Goal: Check status

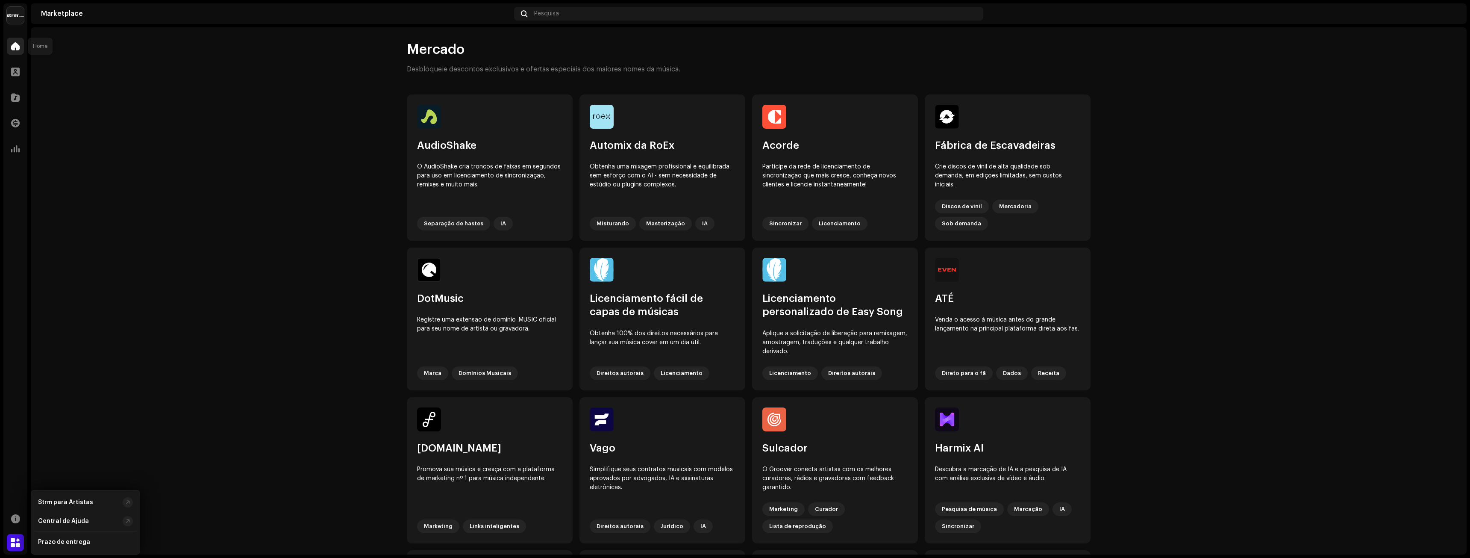
click at [11, 46] on div at bounding box center [15, 46] width 17 height 17
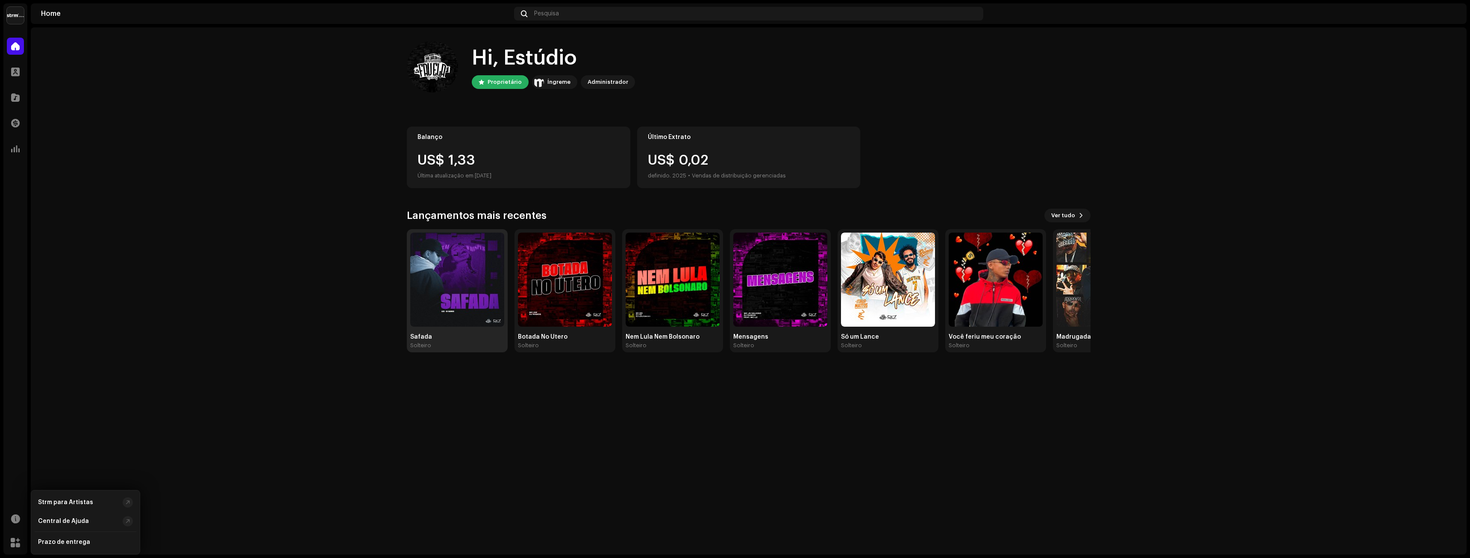
click at [486, 274] on img at bounding box center [457, 280] width 94 height 94
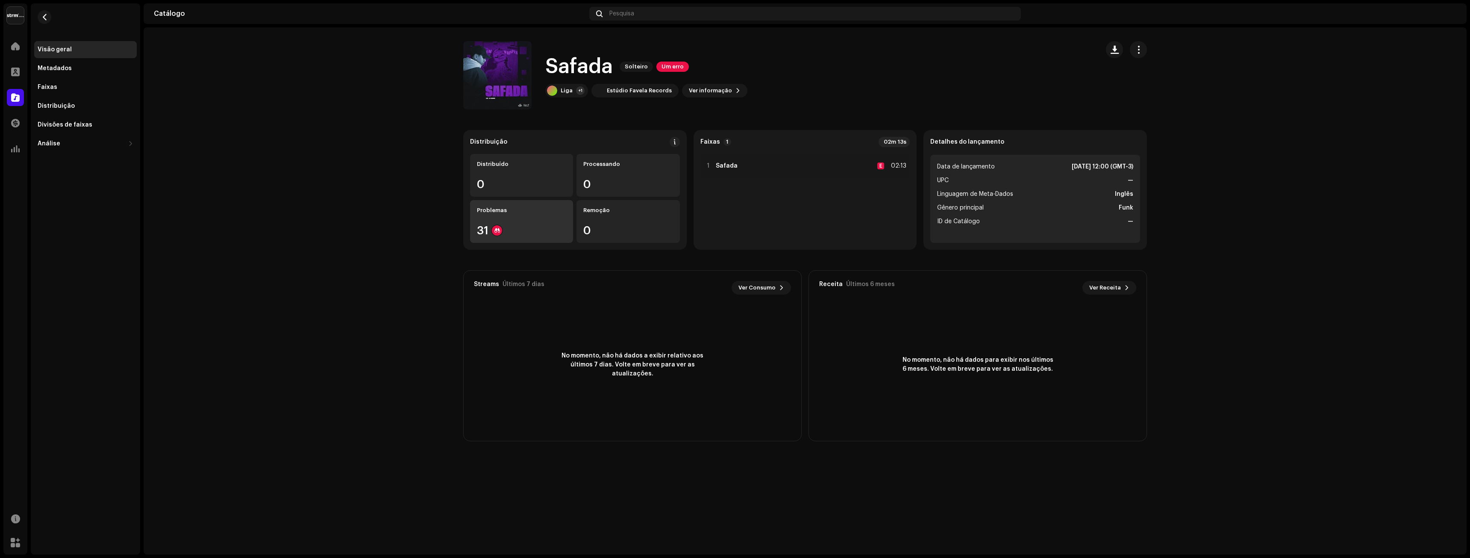
click at [540, 231] on div "31" at bounding box center [521, 230] width 89 height 11
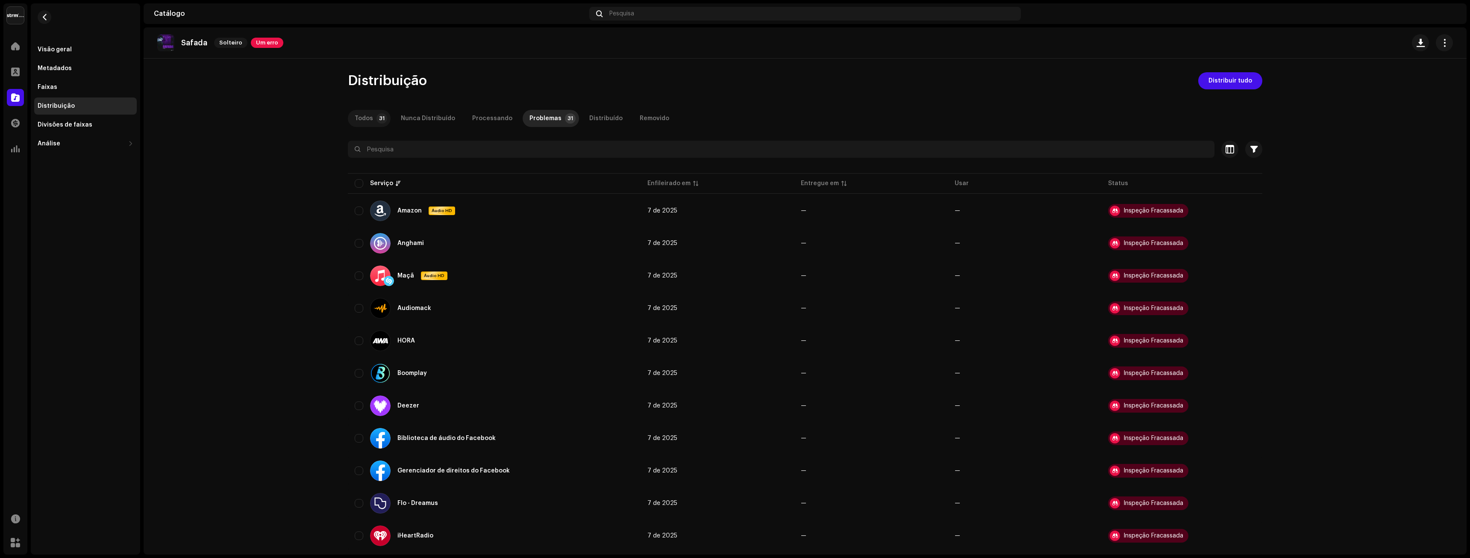
click at [362, 121] on font "Todos" at bounding box center [364, 118] width 18 height 6
click at [15, 44] on span at bounding box center [15, 46] width 9 height 7
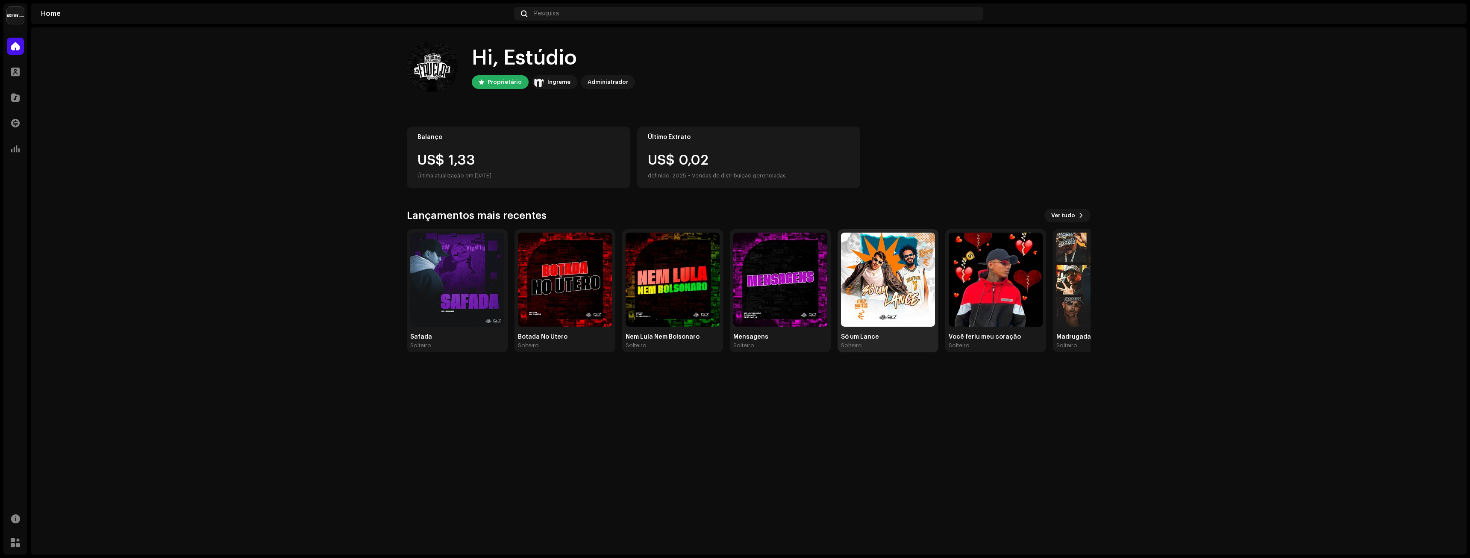
click at [915, 294] on img at bounding box center [888, 280] width 94 height 94
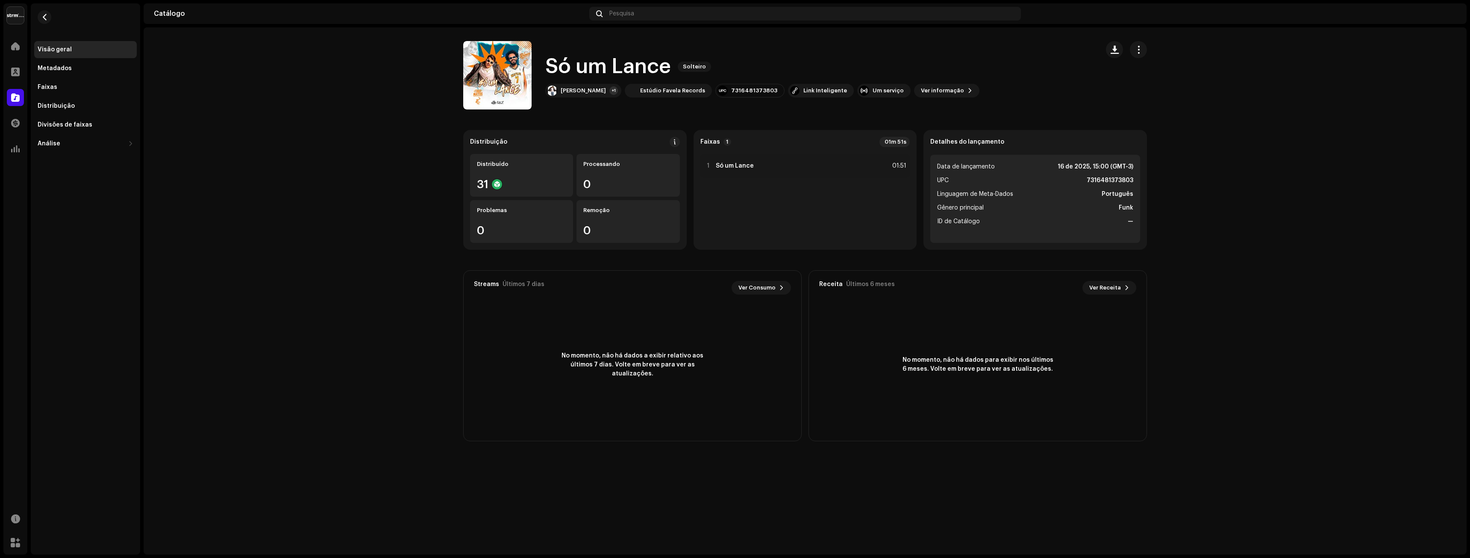
click at [1260, 84] on re-o-release-hero "Só um [PERSON_NAME] Só um [PERSON_NAME] [PERSON_NAME] +1 Estúdio Favela Records…" at bounding box center [805, 75] width 1323 height 68
drag, startPoint x: 1450, startPoint y: 13, endPoint x: 1444, endPoint y: 23, distance: 11.5
click at [1449, 16] on img at bounding box center [1450, 14] width 14 height 14
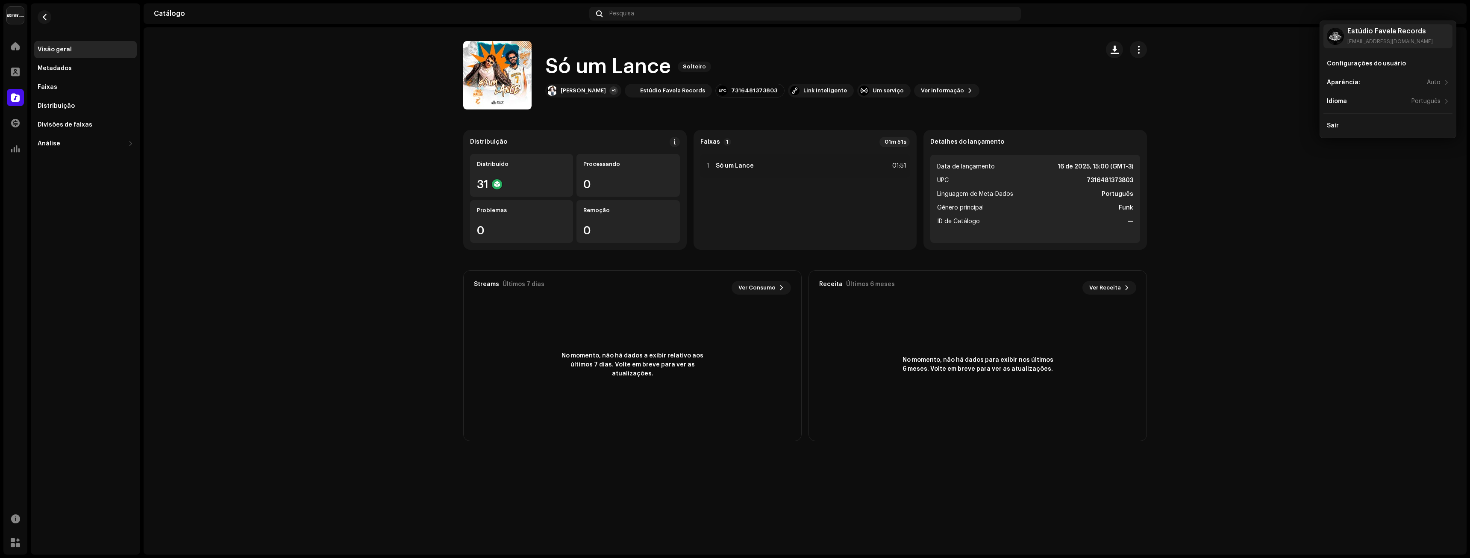
click at [1231, 46] on re-o-release-hero "Só um [PERSON_NAME] Só um [PERSON_NAME] [PERSON_NAME] +1 Estúdio Favela Records…" at bounding box center [805, 75] width 1323 height 68
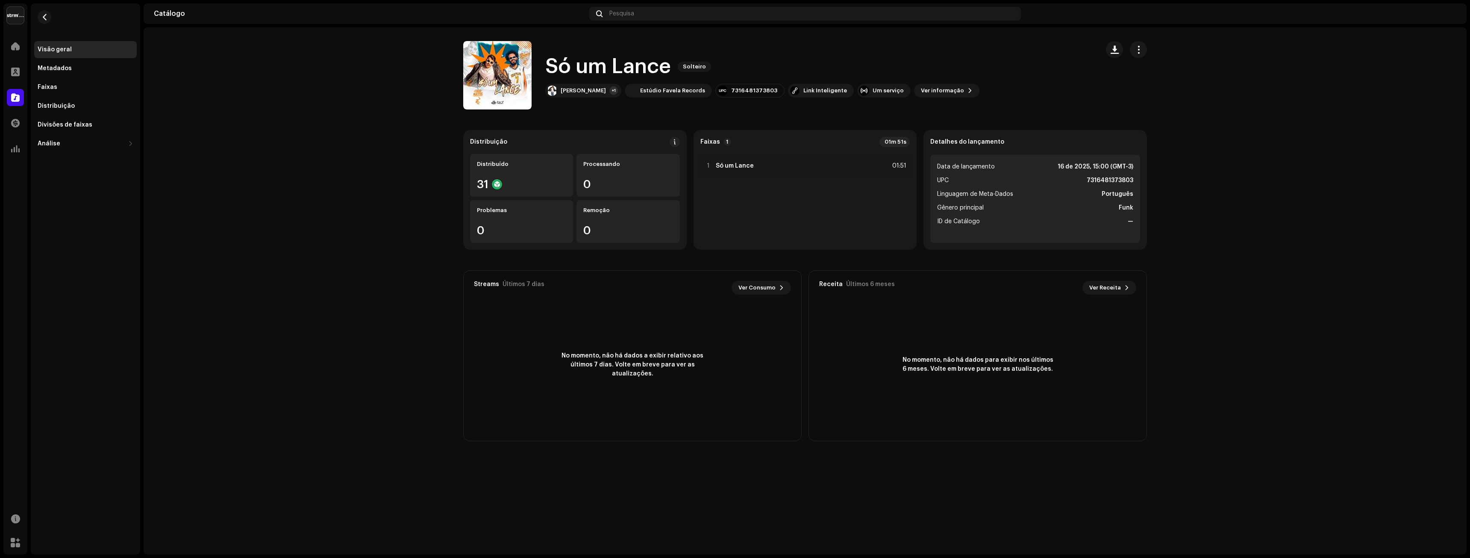
click at [75, 47] on div "Visão geral" at bounding box center [86, 49] width 96 height 7
click at [17, 50] on span at bounding box center [15, 46] width 9 height 7
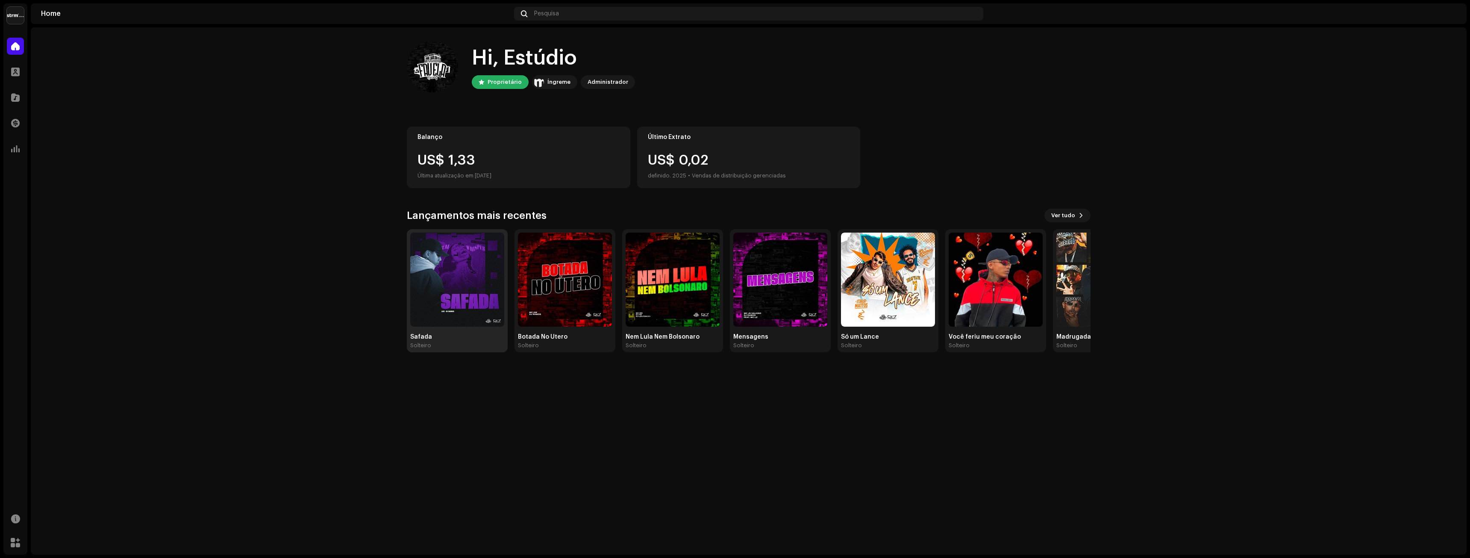
click at [430, 275] on img at bounding box center [457, 280] width 94 height 94
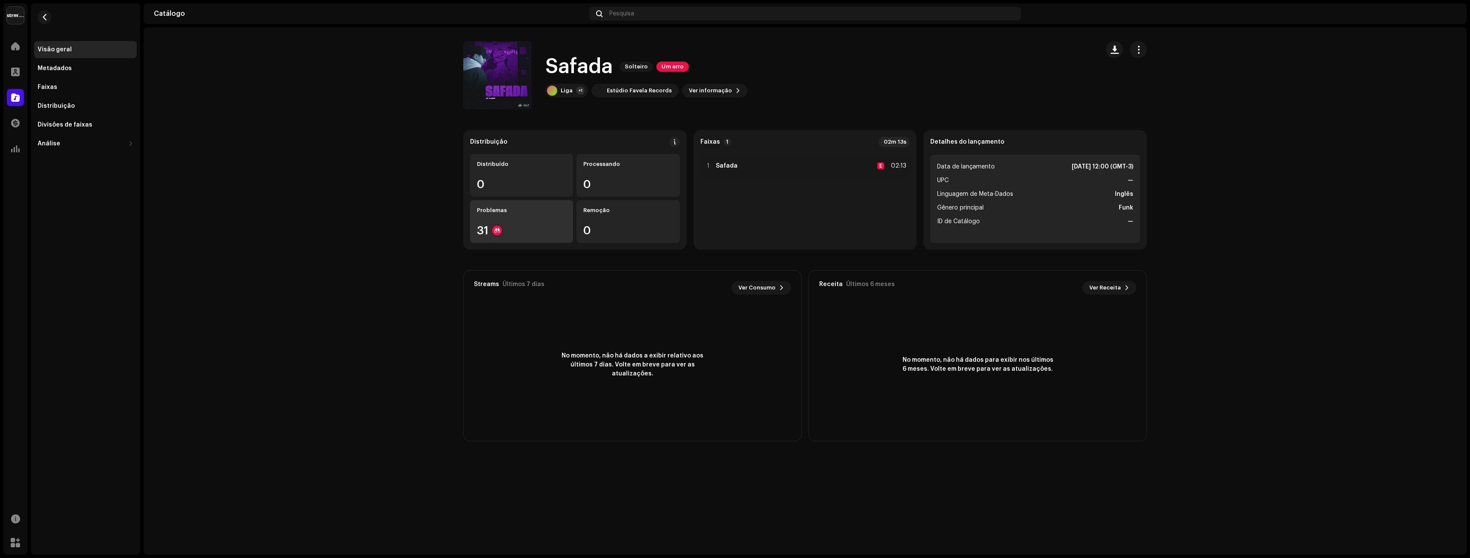
click at [512, 221] on div "Problemas 31" at bounding box center [521, 221] width 103 height 43
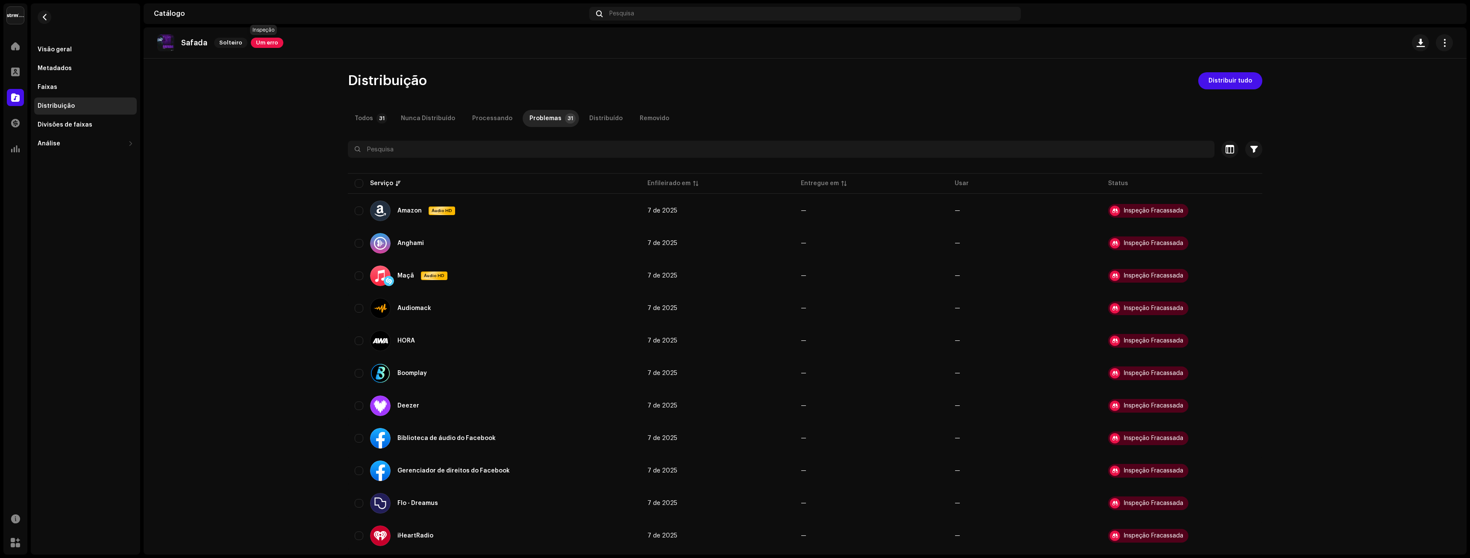
click at [268, 40] on font "Um erro" at bounding box center [267, 43] width 22 height 6
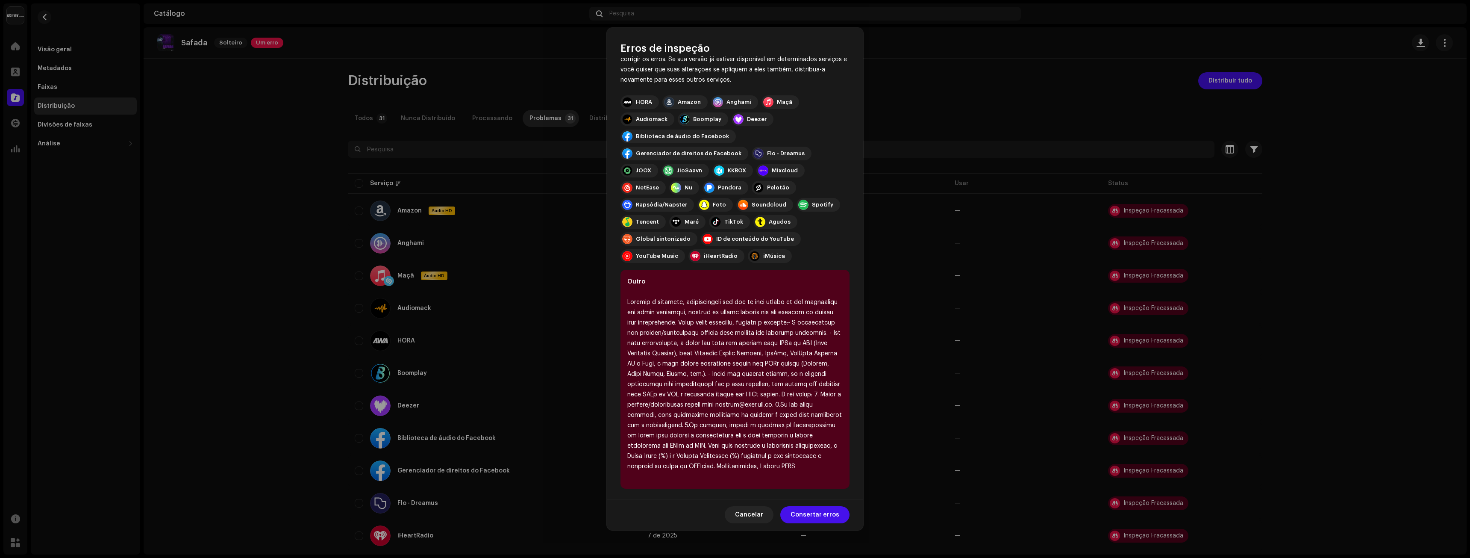
scroll to position [79, 0]
drag, startPoint x: 627, startPoint y: 402, endPoint x: 689, endPoint y: 403, distance: 62.4
click at [689, 403] on div "Outro" at bounding box center [735, 375] width 229 height 219
copy font "[EMAIL_ADDRESS][DOMAIN_NAME]."
click at [710, 399] on font at bounding box center [734, 381] width 215 height 170
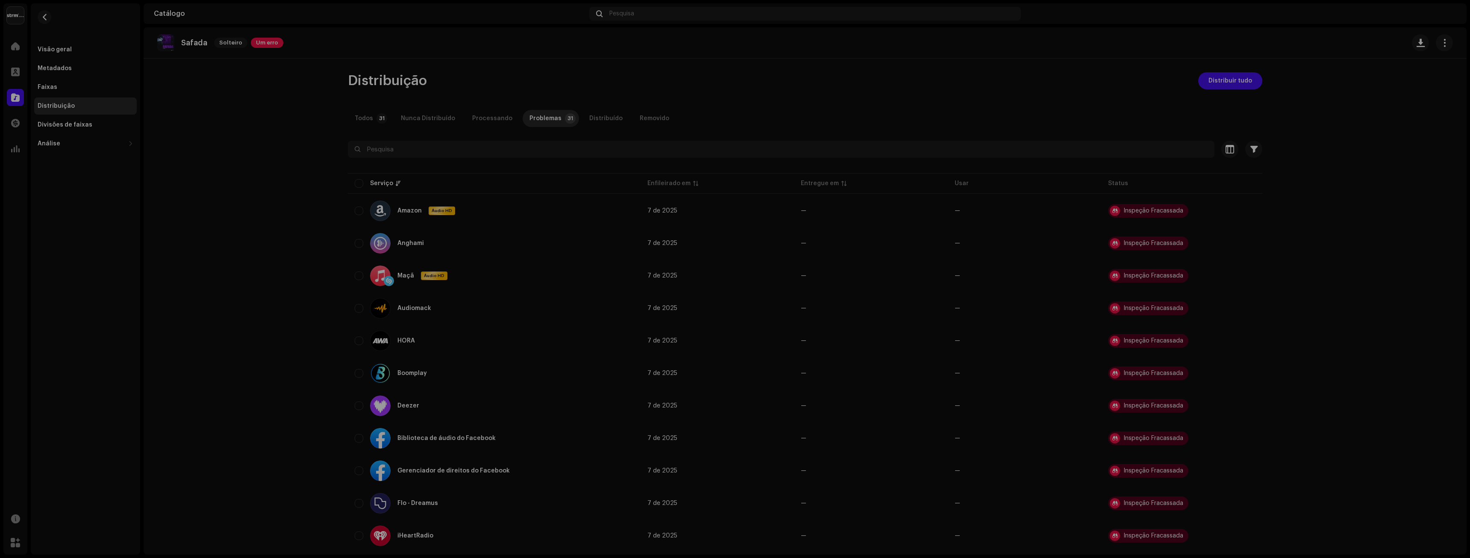
click at [241, 67] on div "Erros de inspeção Encontramos os erros abaixo ao inspecionar seu lançamento. IM…" at bounding box center [735, 279] width 1470 height 558
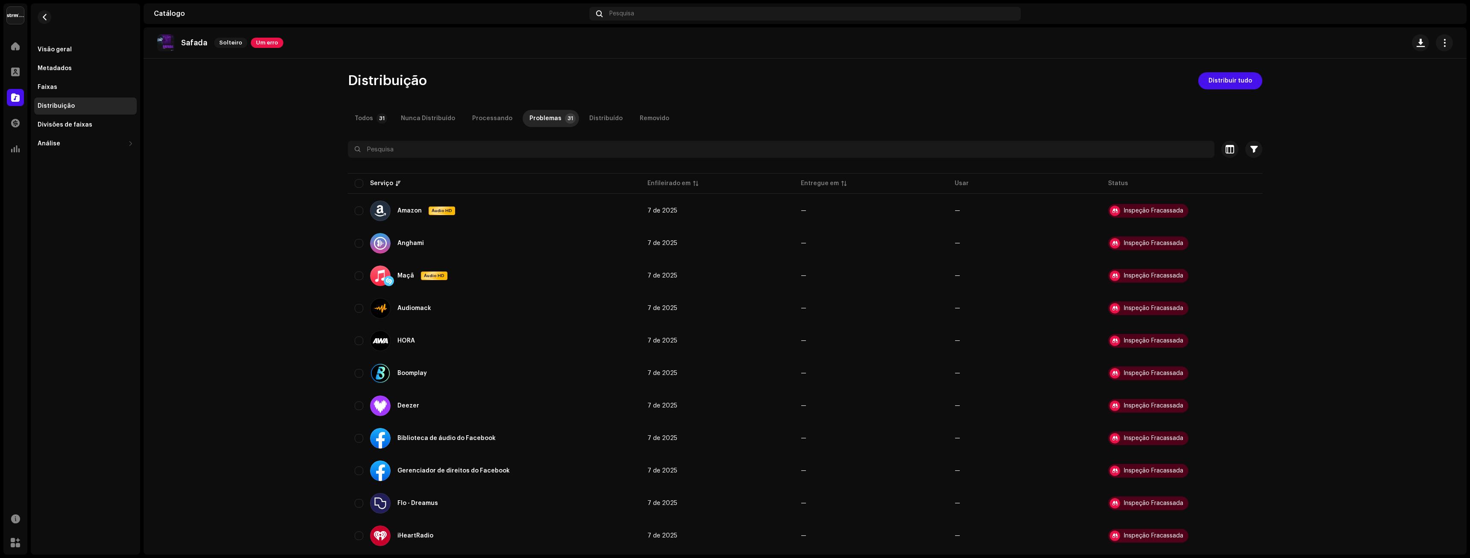
drag, startPoint x: 184, startPoint y: 39, endPoint x: 180, endPoint y: 45, distance: 7.5
click at [185, 41] on font "Safada" at bounding box center [194, 43] width 26 height 8
click at [49, 52] on font "Visão geral" at bounding box center [55, 50] width 34 height 6
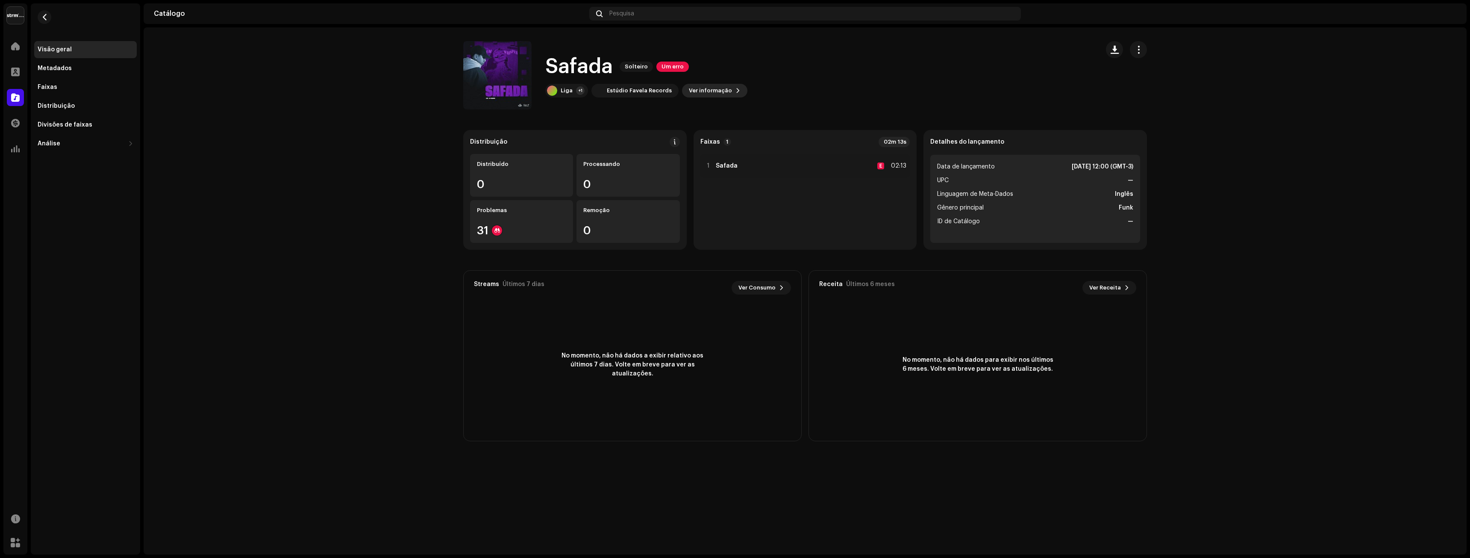
click at [710, 87] on span "Ver informação" at bounding box center [710, 90] width 43 height 17
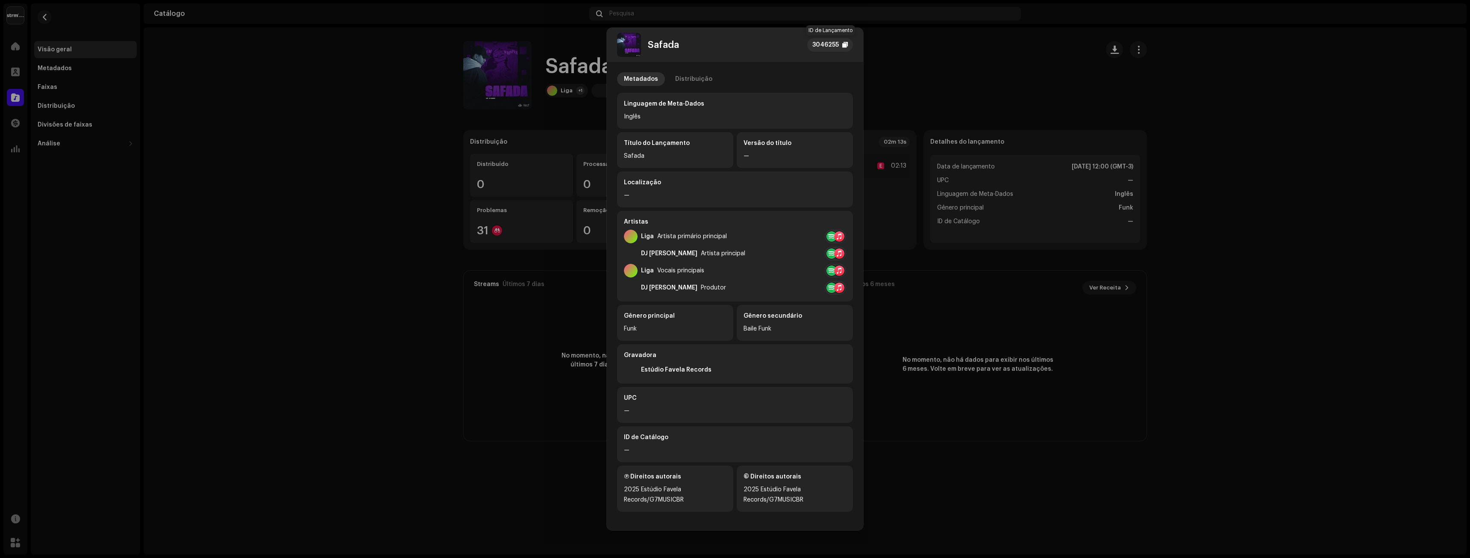
click at [835, 46] on font "3046255" at bounding box center [826, 45] width 26 height 6
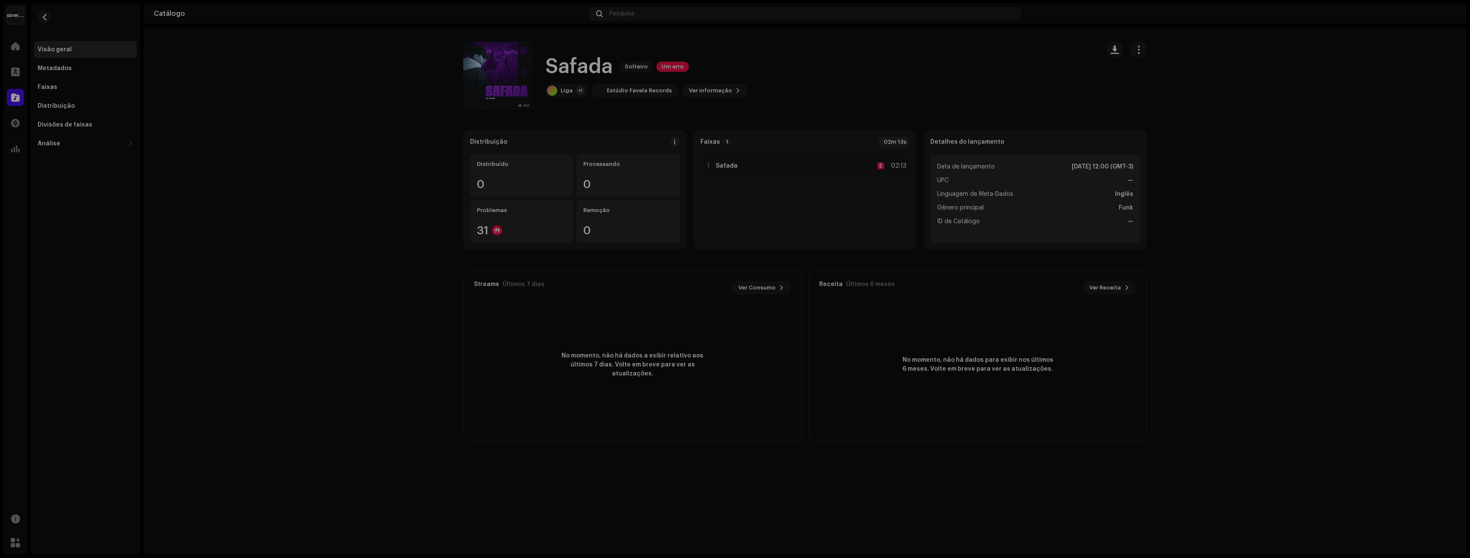
click at [879, 59] on div "Safada 3046255 Metadados Distribuição Linguagem de Meta-Dados Inglês Título do …" at bounding box center [735, 279] width 1470 height 558
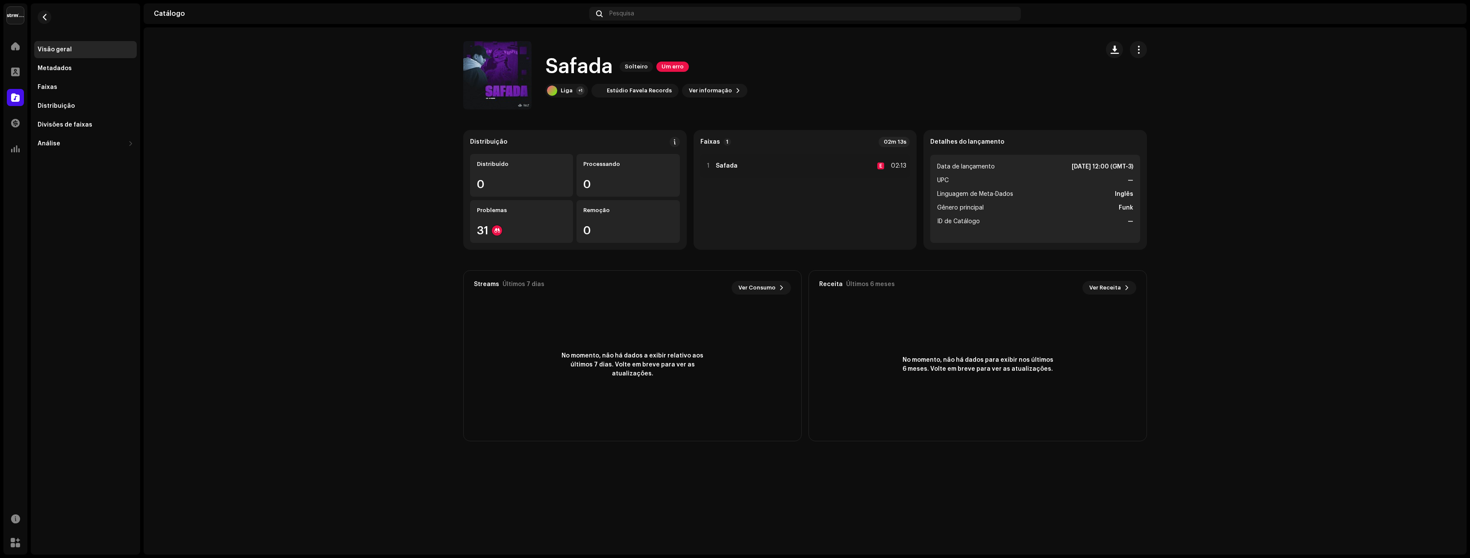
click at [57, 47] on font "Visão geral" at bounding box center [55, 50] width 34 height 6
click at [12, 53] on div at bounding box center [15, 46] width 17 height 17
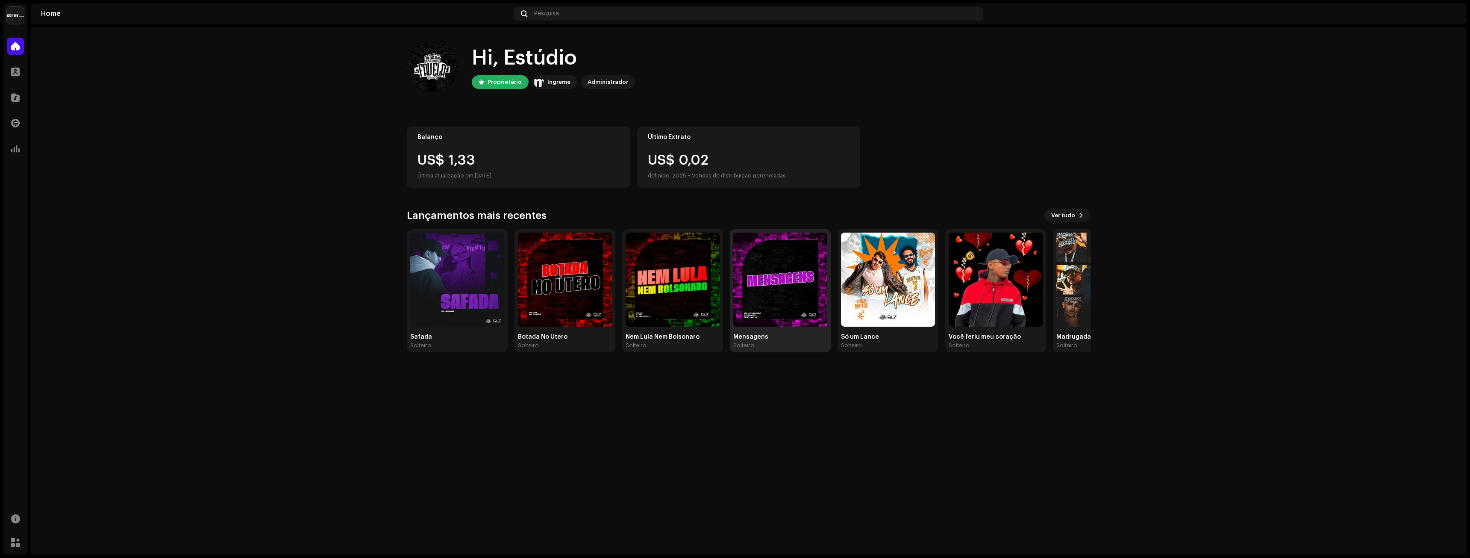
click at [766, 295] on img at bounding box center [780, 280] width 94 height 94
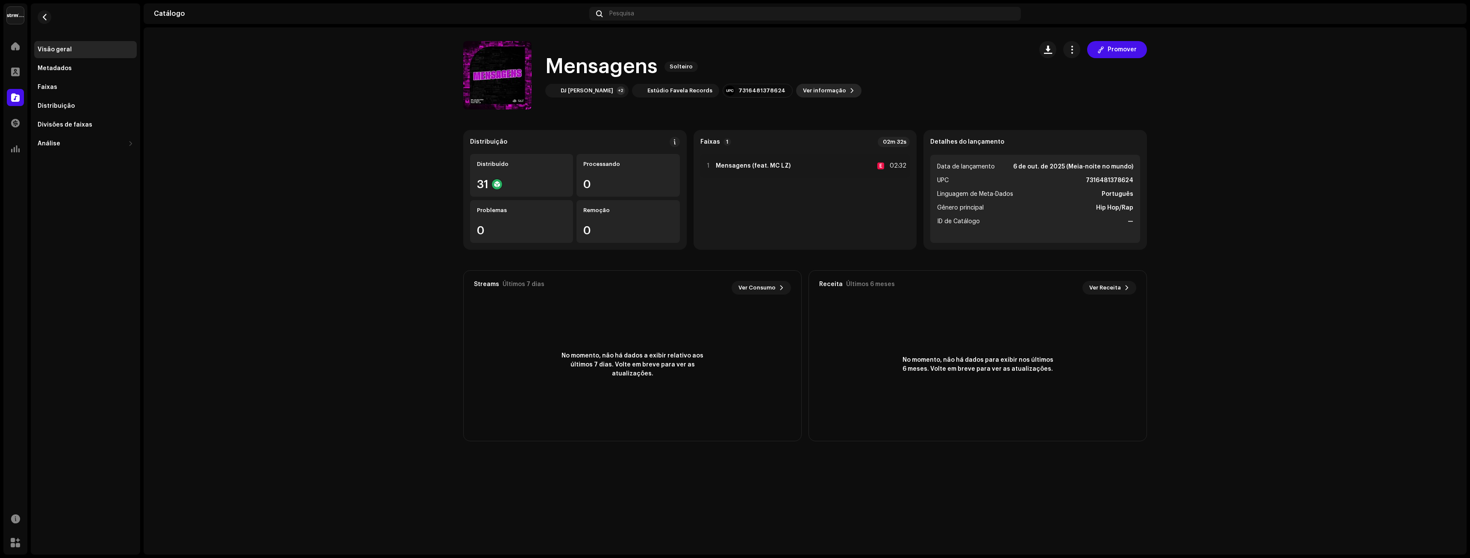
click at [806, 93] on span "Ver informação" at bounding box center [824, 90] width 43 height 17
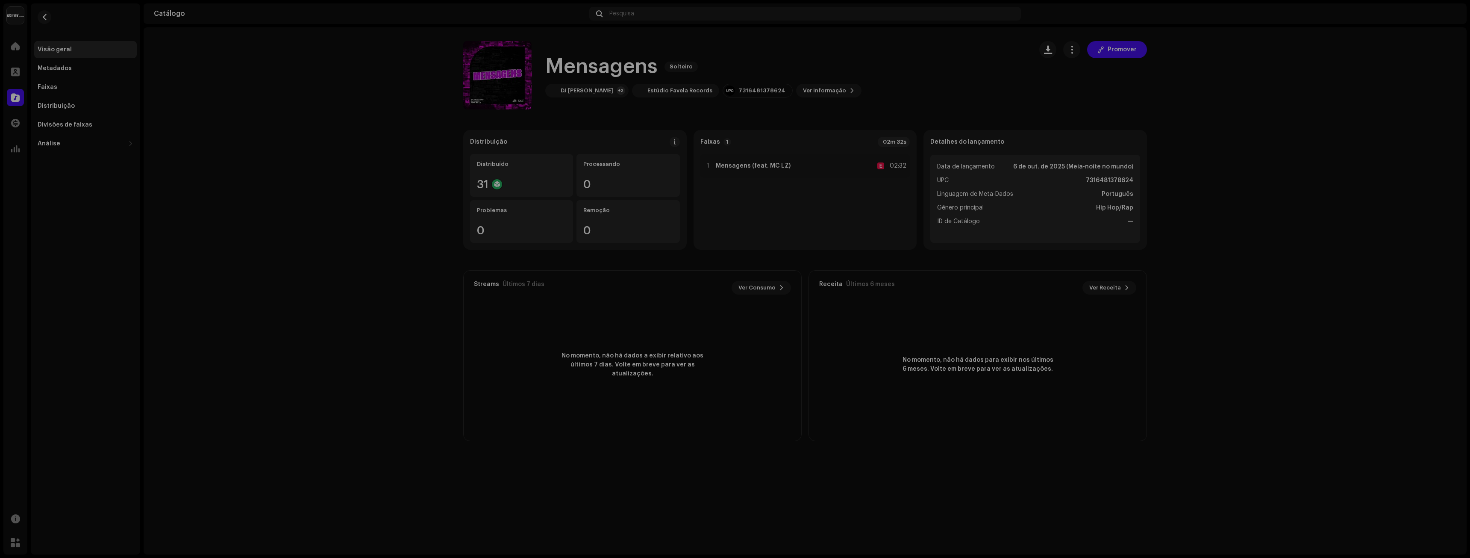
click at [939, 321] on div "Mensagens 3045728 Metadados Distribuição Linguagem de Meta-Dados Português Títu…" at bounding box center [735, 279] width 1470 height 558
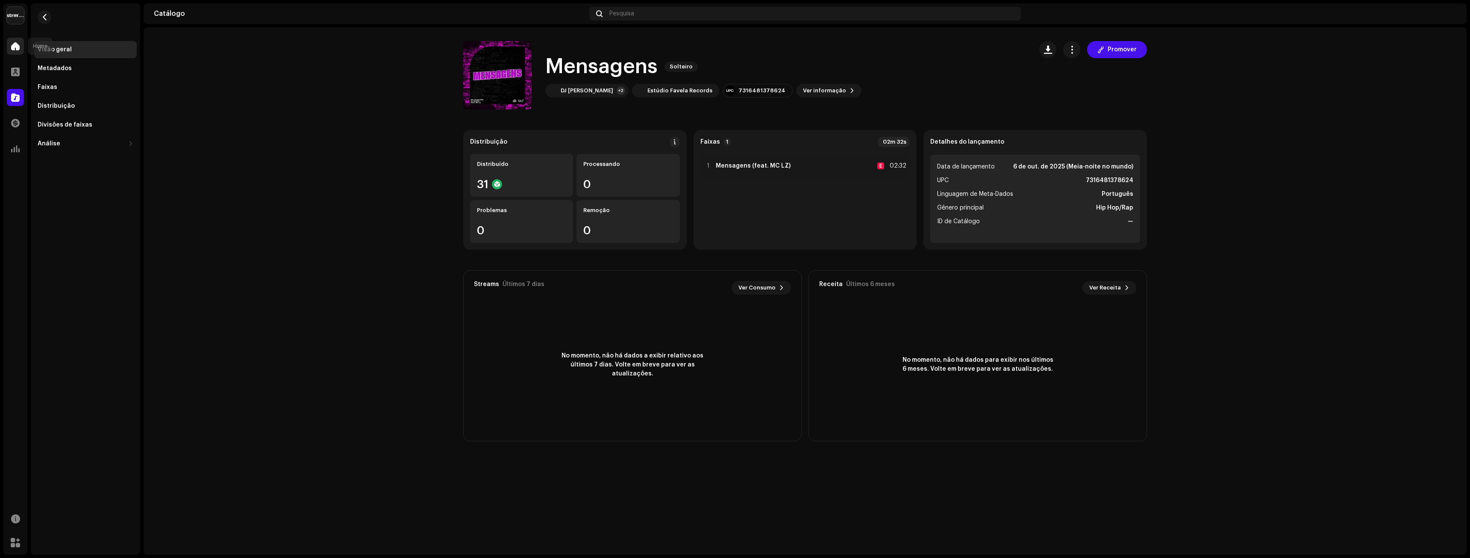
click at [14, 44] on span at bounding box center [15, 46] width 9 height 7
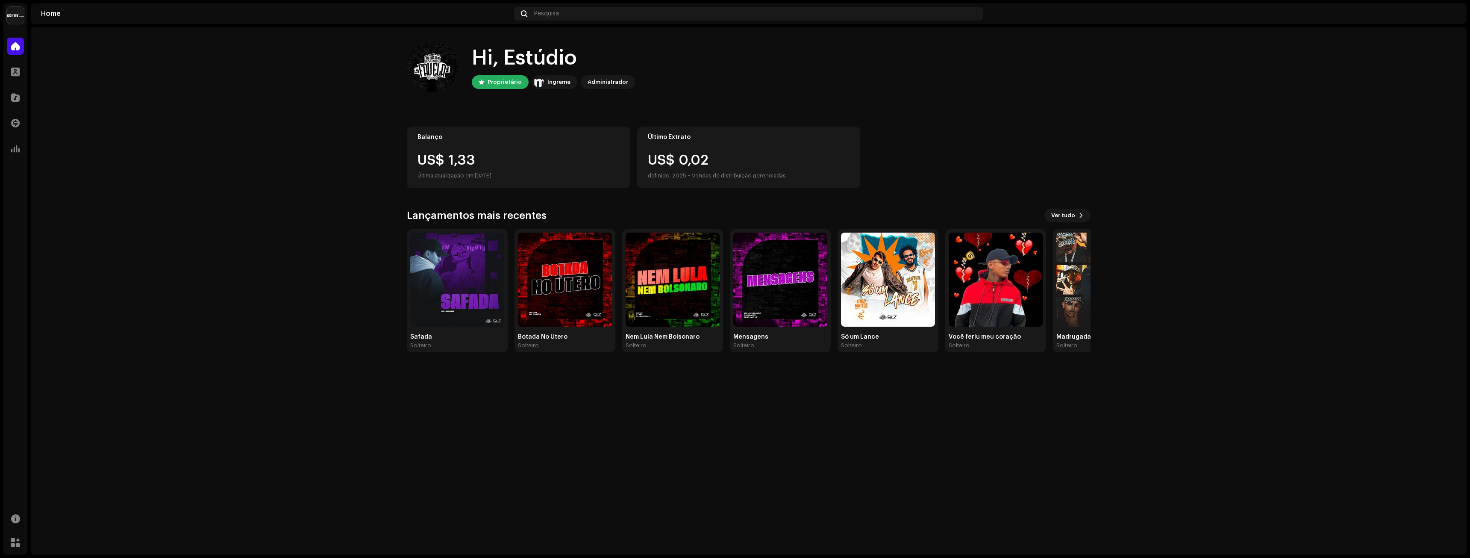
click at [15, 20] on img at bounding box center [15, 15] width 17 height 17
click at [82, 74] on home-home "Hi, Estúdio Proprietário Íngreme Administrador Balanço US$ 1,33 Última atualiza…" at bounding box center [749, 196] width 1436 height 339
